Goal: Navigation & Orientation: Find specific page/section

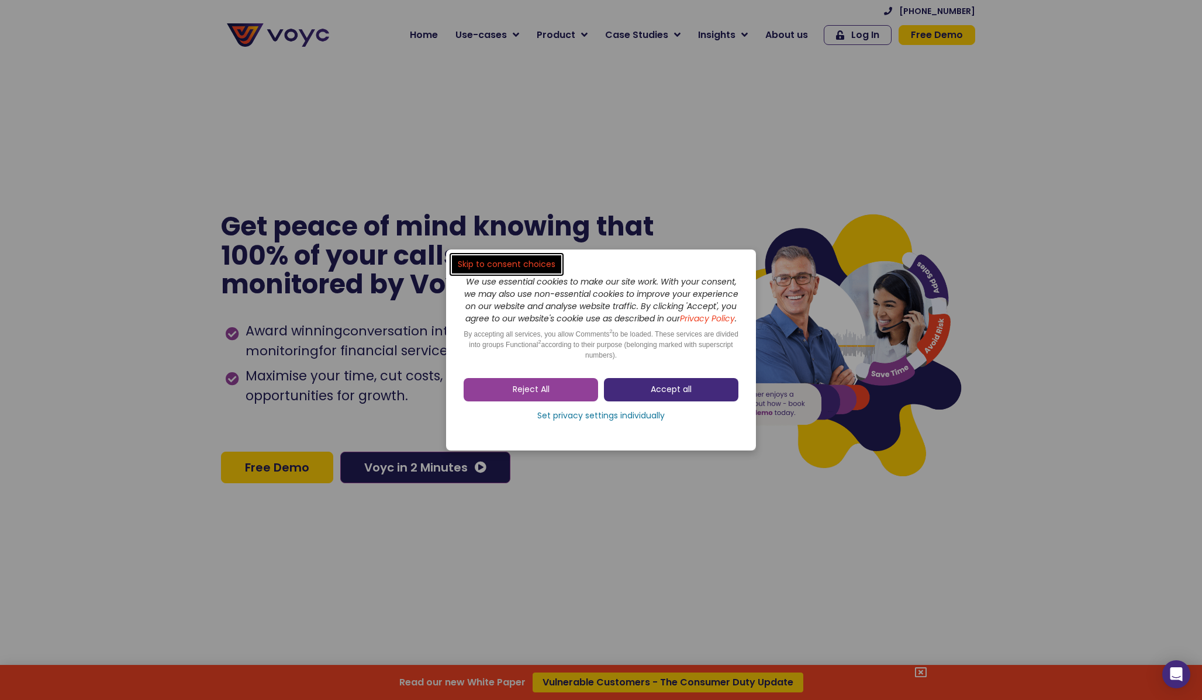
click at [663, 394] on span "Accept all" at bounding box center [671, 390] width 41 height 12
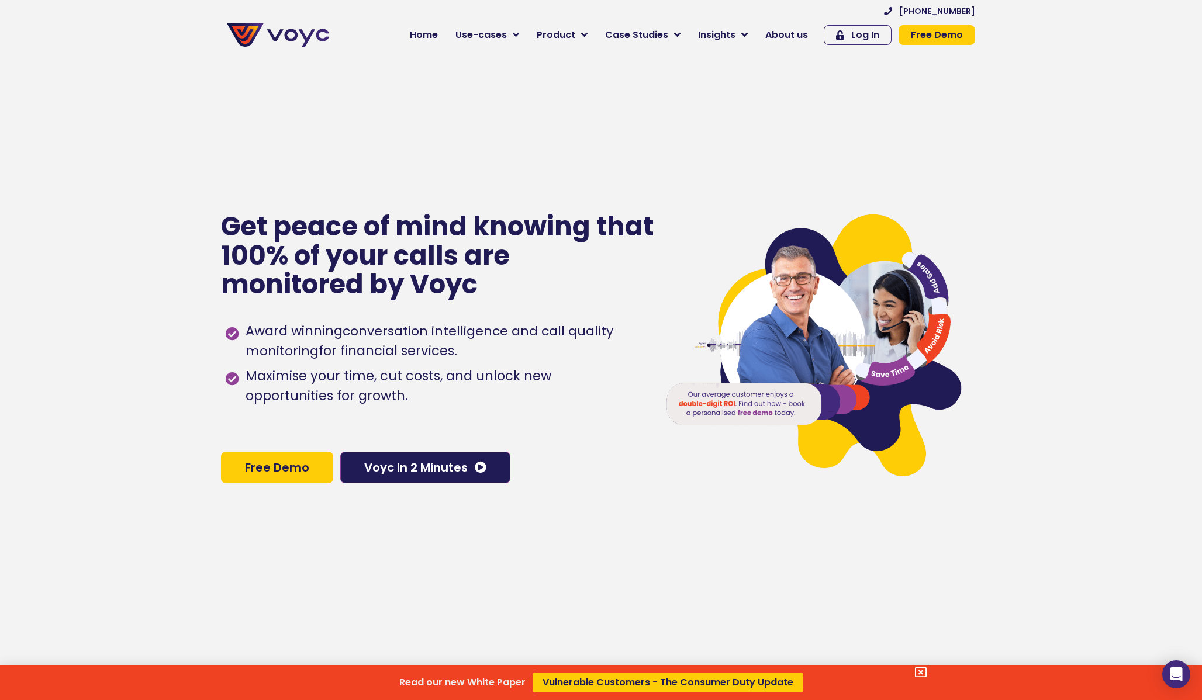
click at [789, 34] on div "Read our new White Paper Vulnerable Customers - The Consumer Duty Update" at bounding box center [601, 350] width 1202 height 700
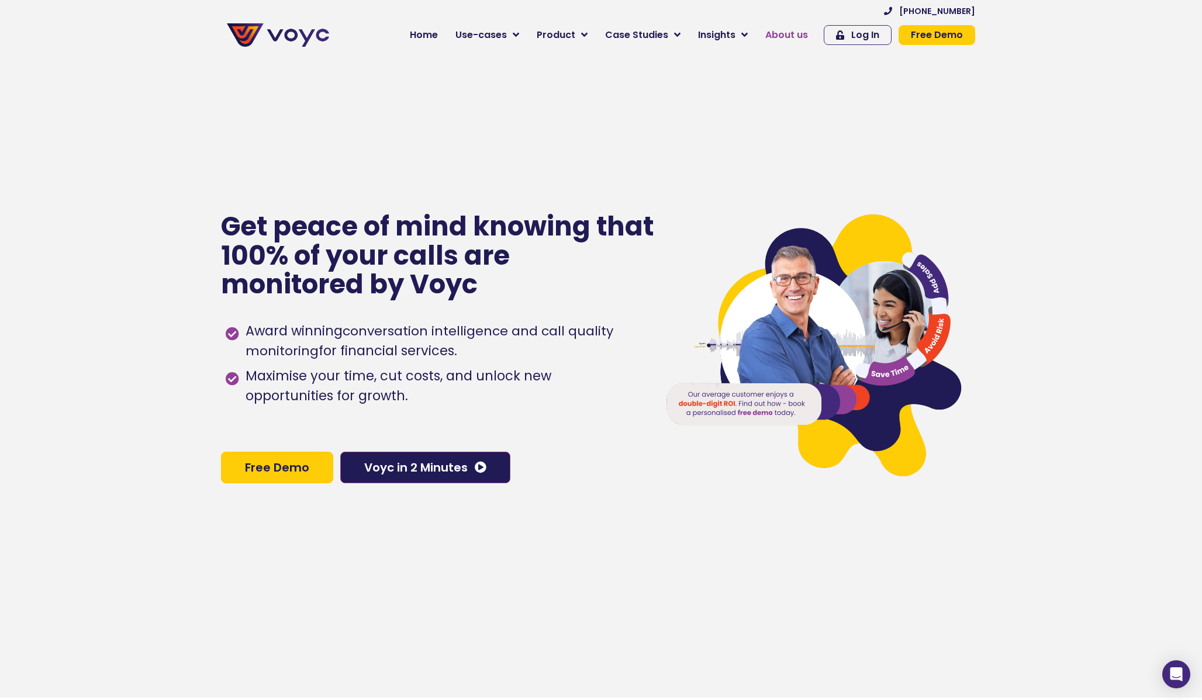
click at [795, 33] on span "About us" at bounding box center [786, 35] width 43 height 14
